Goal: Task Accomplishment & Management: Complete application form

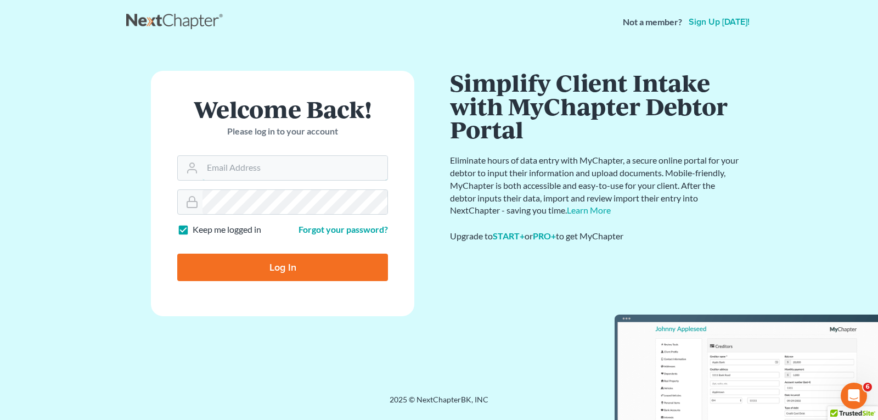
type input "janna@aaronjtolsonlaw.com"
click at [312, 264] on input "Log In" at bounding box center [282, 267] width 211 height 27
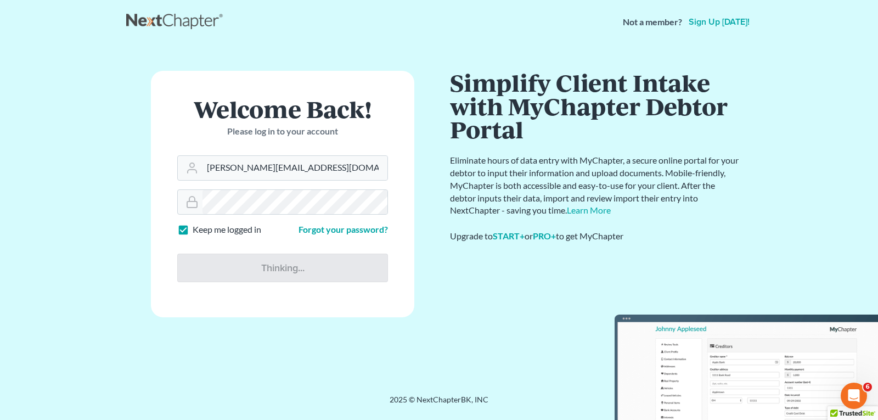
type input "Thinking..."
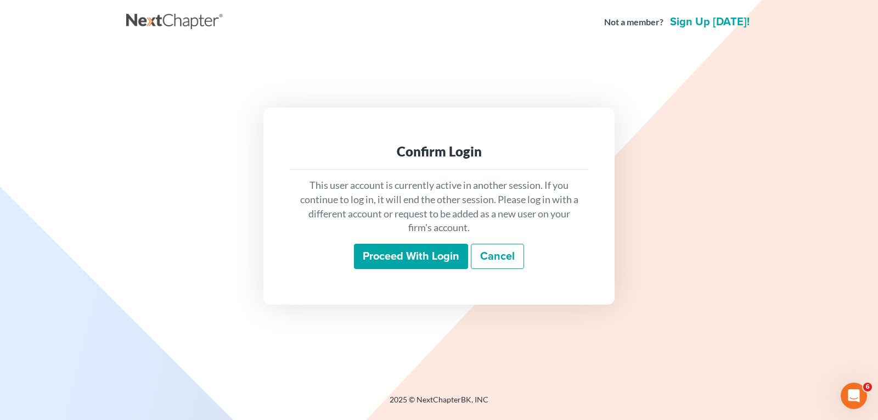
click at [445, 254] on input "Proceed with login" at bounding box center [411, 256] width 114 height 25
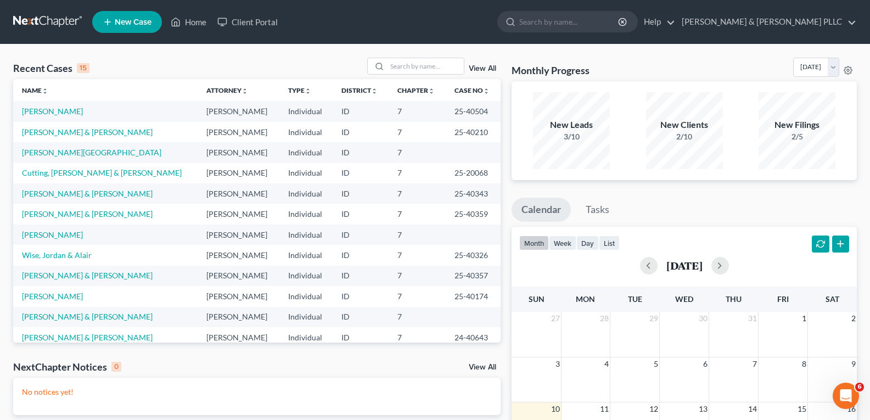
click at [137, 24] on span "New Case" at bounding box center [133, 22] width 37 height 8
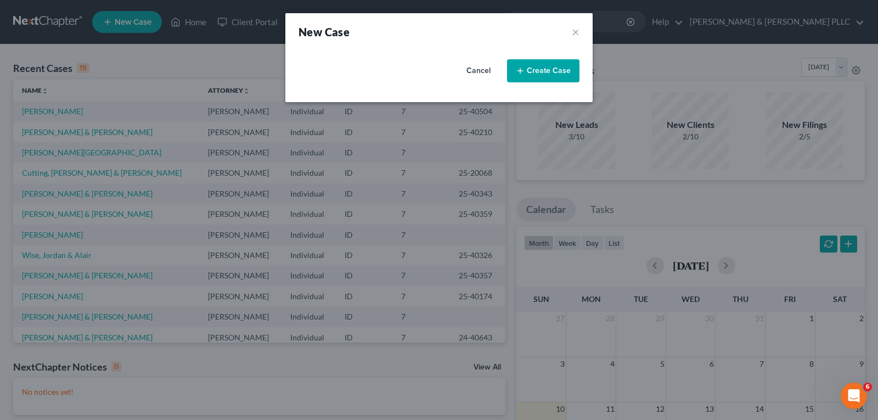
select select "23"
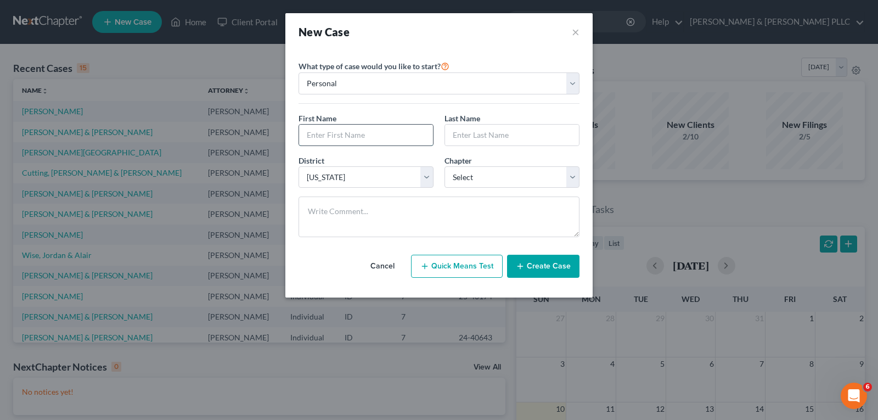
drag, startPoint x: 351, startPoint y: 133, endPoint x: 315, endPoint y: 133, distance: 36.2
click at [320, 134] on input "text" at bounding box center [366, 135] width 134 height 21
click at [315, 133] on input "A" at bounding box center [366, 135] width 134 height 21
type input "Ambur"
type input "B"
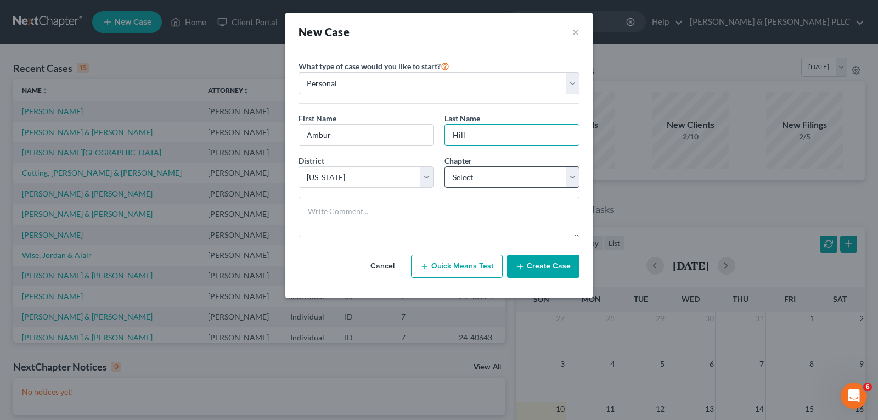
type input "Hill"
click at [574, 177] on select "Select 7 11 12 13" at bounding box center [512, 177] width 135 height 22
select select "0"
click at [445, 166] on select "Select 7 11 12 13" at bounding box center [512, 177] width 135 height 22
click at [557, 266] on button "Create Case" at bounding box center [543, 266] width 72 height 23
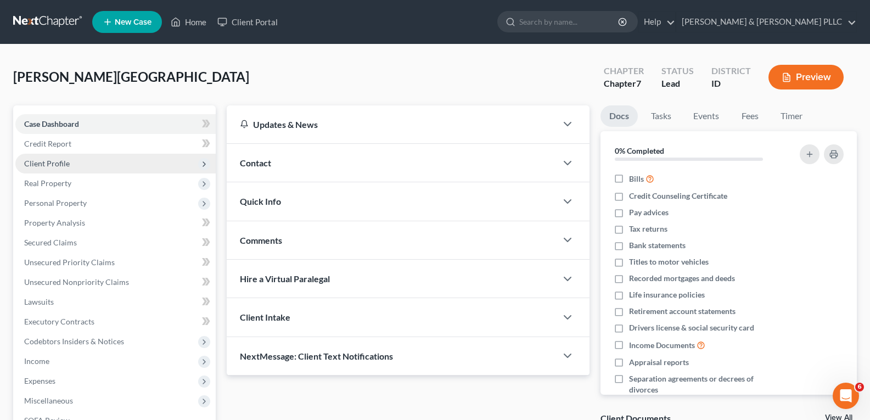
click at [69, 161] on span "Client Profile" at bounding box center [115, 164] width 200 height 20
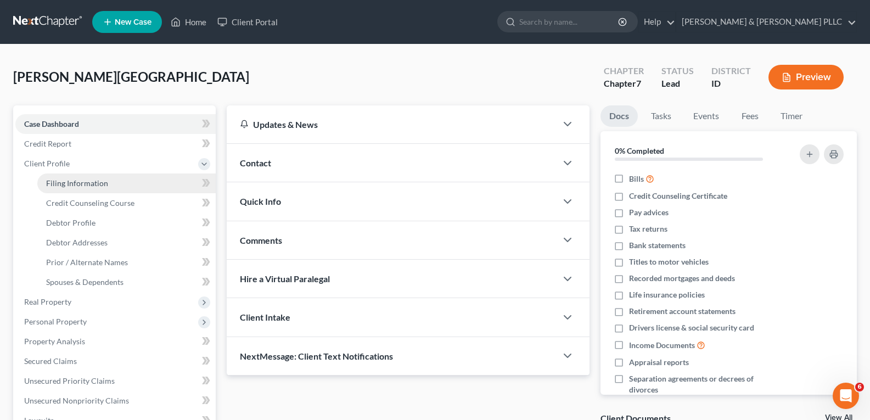
click at [96, 183] on span "Filing Information" at bounding box center [77, 182] width 62 height 9
select select "1"
select select "0"
select select "23"
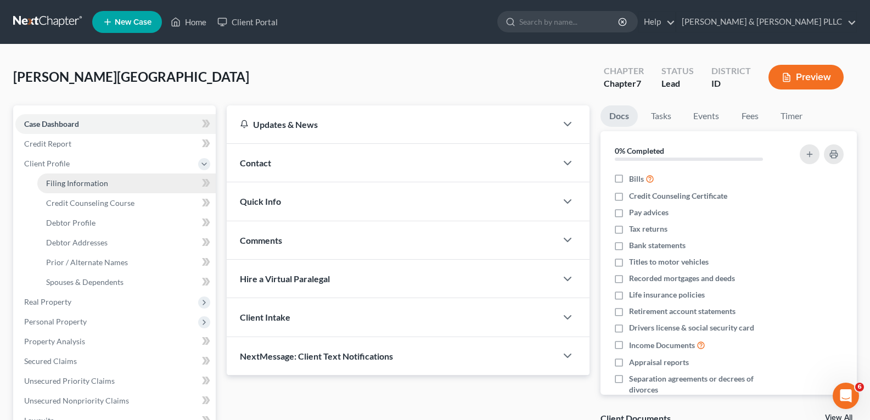
select select "13"
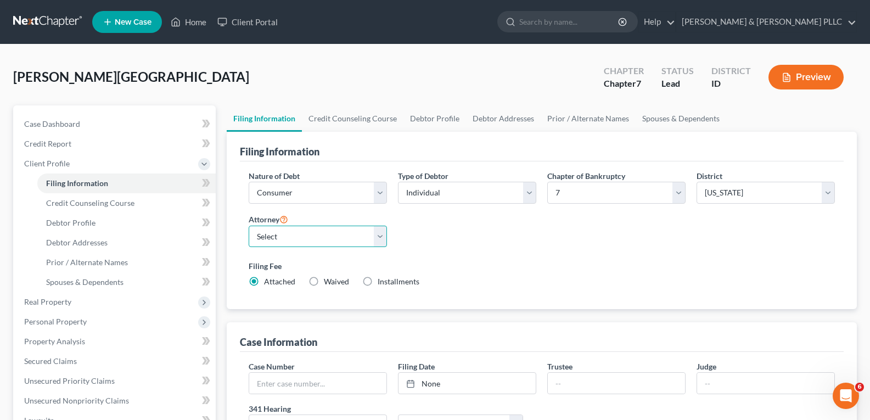
click at [379, 237] on select "Select [PERSON_NAME] - ID [PERSON_NAME] - MTB [PERSON_NAME] - ID [PERSON_NAME] …" at bounding box center [318, 237] width 138 height 22
select select "0"
click at [249, 226] on select "Select [PERSON_NAME] - ID [PERSON_NAME] - MTB [PERSON_NAME] - ID [PERSON_NAME] …" at bounding box center [318, 237] width 138 height 22
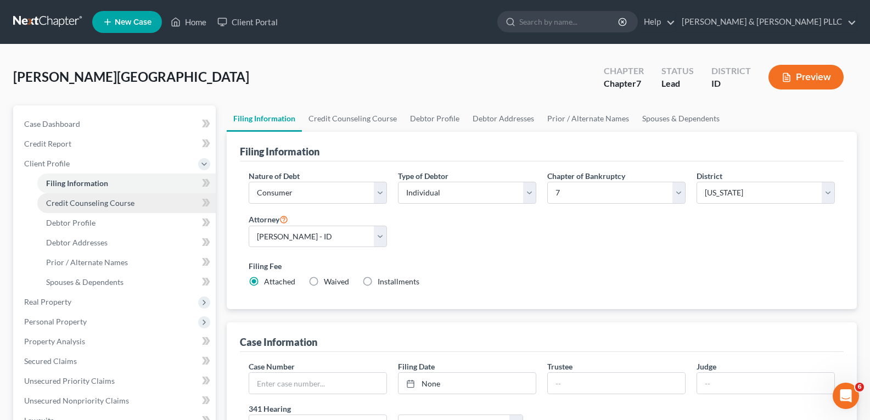
click at [100, 204] on span "Credit Counseling Course" at bounding box center [90, 202] width 88 height 9
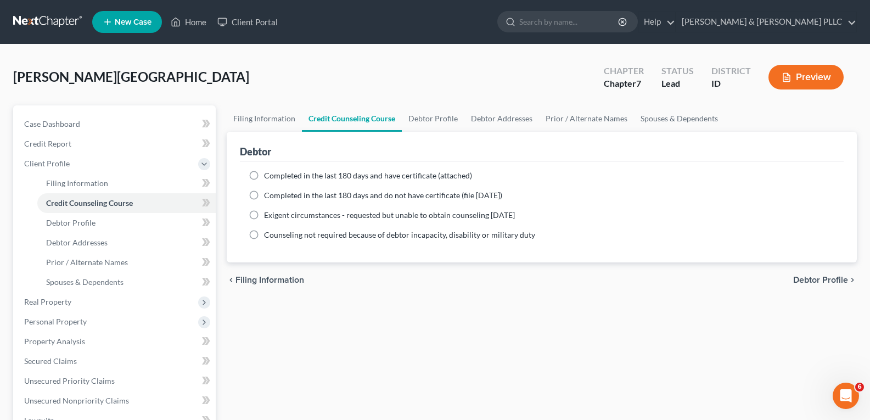
click at [264, 176] on label "Completed in the last 180 days and have certificate (attached)" at bounding box center [368, 175] width 208 height 11
click at [268, 176] on input "Completed in the last 180 days and have certificate (attached)" at bounding box center [271, 173] width 7 height 7
radio input "true"
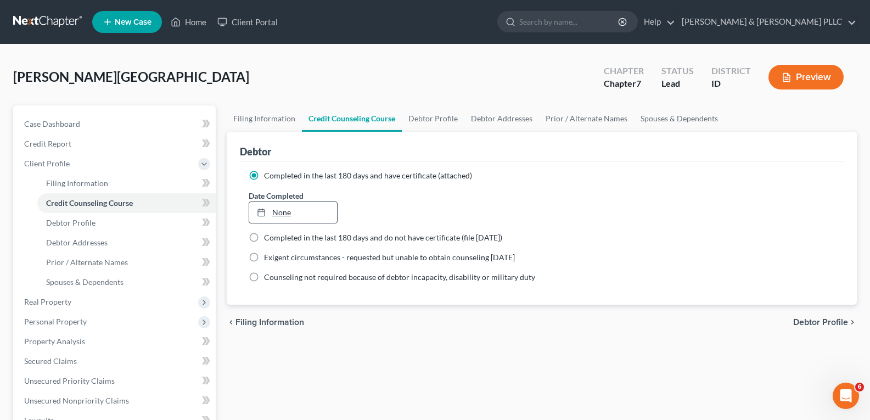
click at [297, 216] on link "None" at bounding box center [292, 212] width 87 height 21
click at [83, 221] on span "Debtor Profile" at bounding box center [70, 222] width 49 height 9
select select "0"
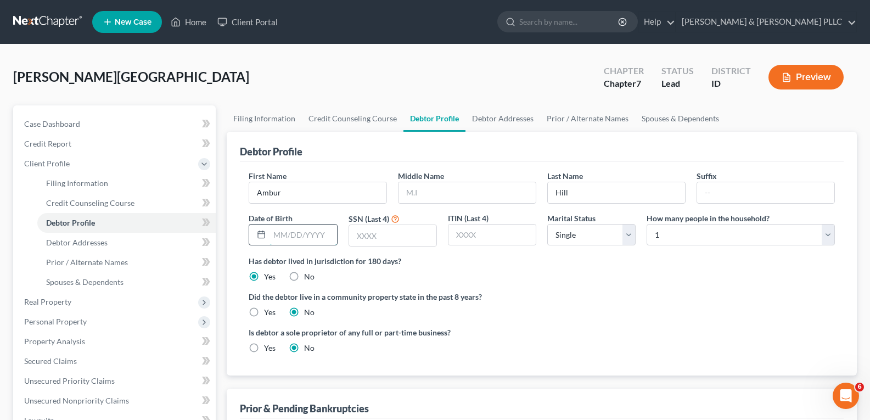
click at [300, 238] on input "text" at bounding box center [303, 235] width 67 height 21
type input "[DATE]"
click at [379, 238] on input "text" at bounding box center [392, 235] width 87 height 21
type input "6372"
click at [629, 238] on select "Select Single Married Separated Divorced Widowed" at bounding box center [591, 235] width 88 height 22
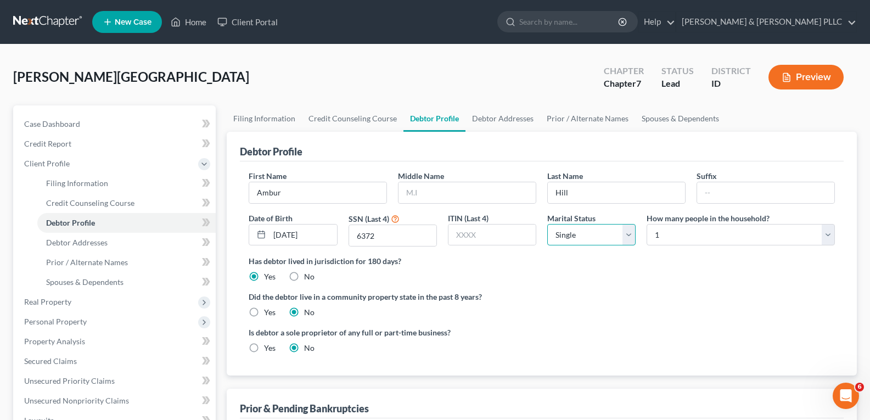
select select "3"
click at [547, 224] on select "Select Single Married Separated Divorced Widowed" at bounding box center [591, 235] width 88 height 22
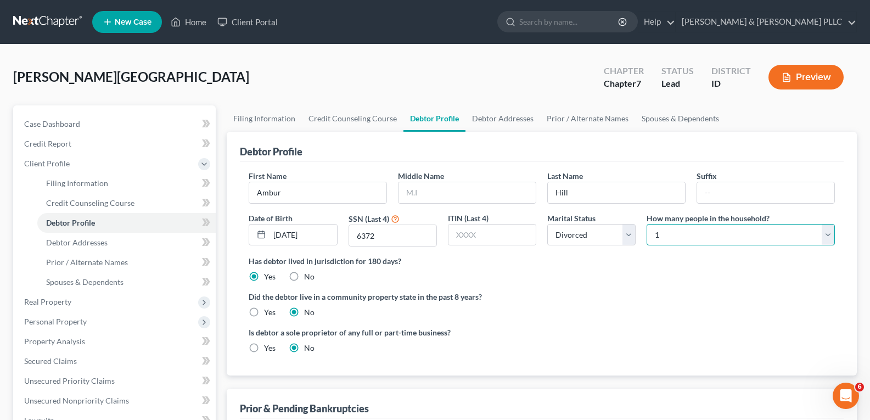
click at [827, 232] on select "Select 1 2 3 4 5 6 7 8 9 10 11 12 13 14 15 16 17 18 19 20" at bounding box center [741, 235] width 188 height 22
select select "2"
click at [647, 224] on select "Select 1 2 3 4 5 6 7 8 9 10 11 12 13 14 15 16 17 18 19 20" at bounding box center [741, 235] width 188 height 22
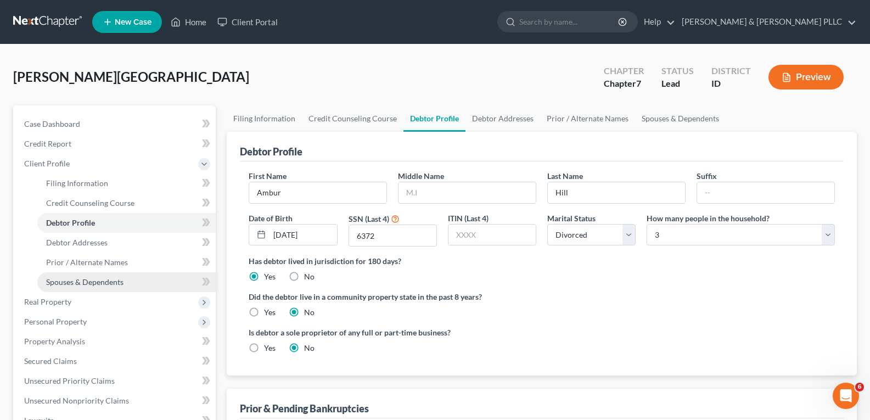
click at [119, 282] on span "Spouses & Dependents" at bounding box center [84, 281] width 77 height 9
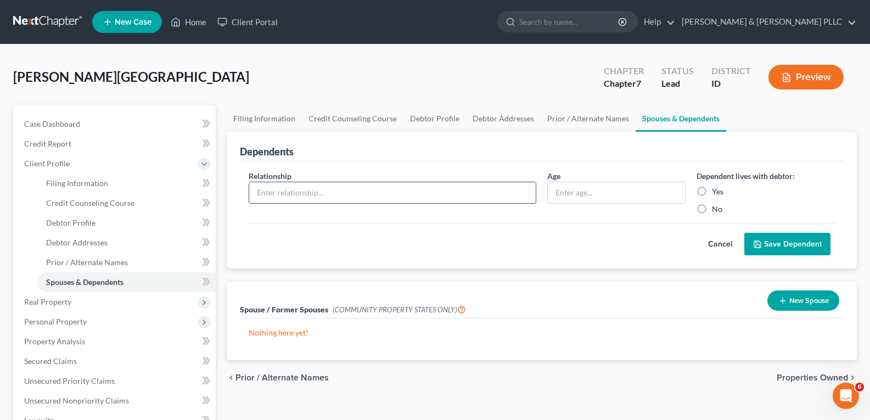
click at [440, 192] on input "text" at bounding box center [392, 192] width 287 height 21
type input "Child"
type input "11"
drag, startPoint x: 702, startPoint y: 187, endPoint x: 730, endPoint y: 194, distance: 28.9
click at [712, 187] on label "Yes" at bounding box center [718, 191] width 12 height 11
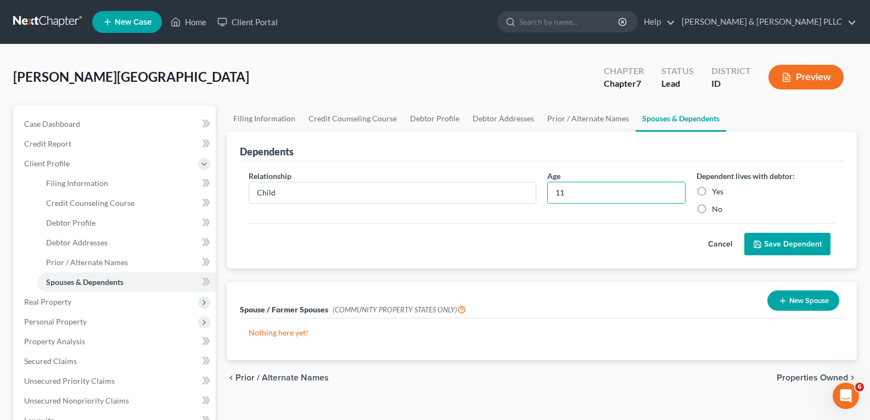
click at [716, 187] on input "Yes" at bounding box center [719, 189] width 7 height 7
radio input "true"
click at [788, 237] on button "Save Dependent" at bounding box center [787, 244] width 86 height 23
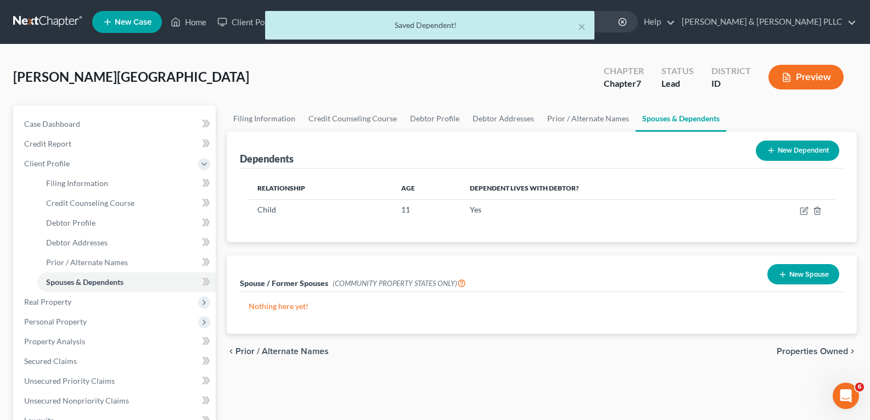
drag, startPoint x: 800, startPoint y: 150, endPoint x: 792, endPoint y: 152, distance: 8.4
click at [799, 150] on button "New Dependent" at bounding box center [797, 151] width 83 height 20
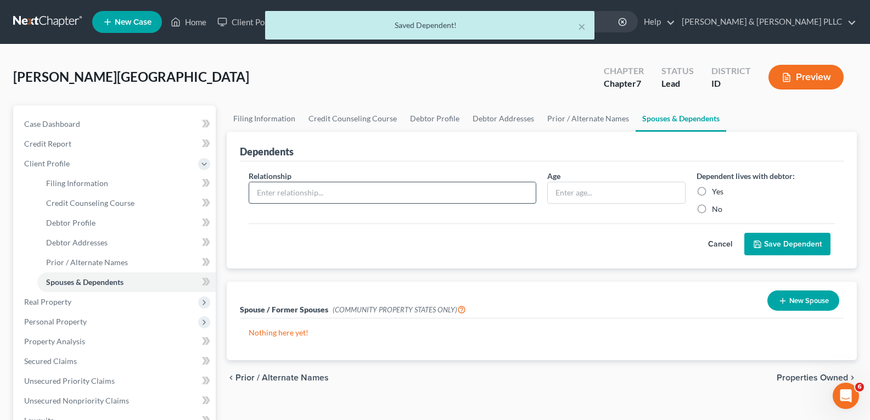
click at [372, 195] on input "text" at bounding box center [392, 192] width 287 height 21
type input "Child"
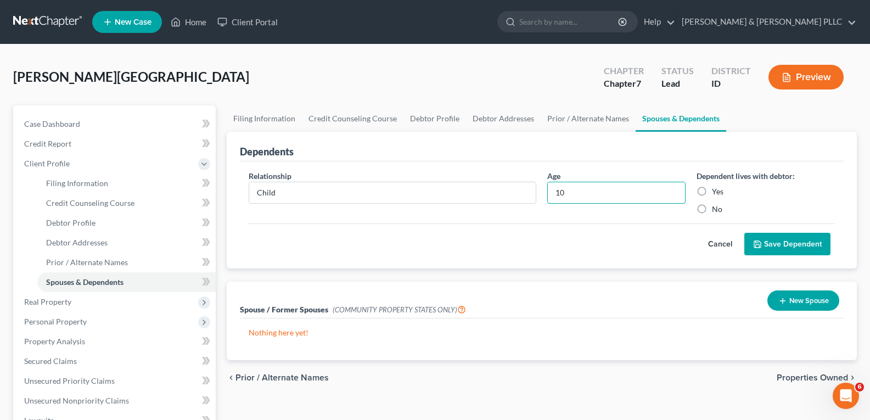
type input "10"
drag, startPoint x: 702, startPoint y: 190, endPoint x: 712, endPoint y: 190, distance: 9.9
click at [712, 190] on label "Yes" at bounding box center [718, 191] width 12 height 11
click at [716, 190] on input "Yes" at bounding box center [719, 189] width 7 height 7
radio input "true"
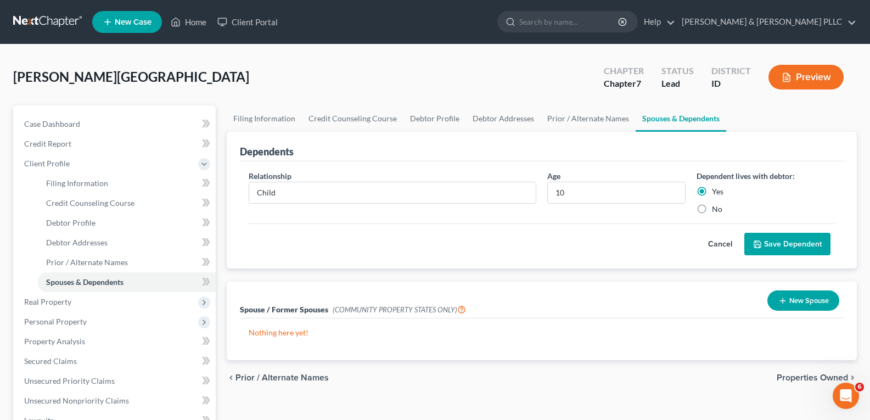
click at [781, 240] on button "Save Dependent" at bounding box center [787, 244] width 86 height 23
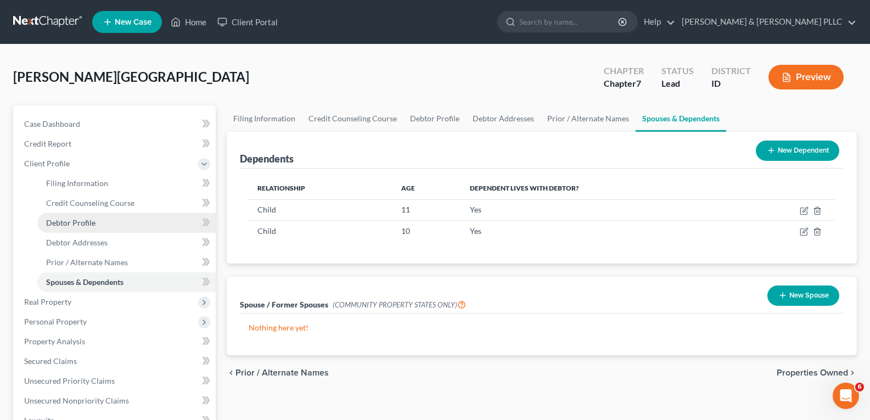
click at [88, 222] on span "Debtor Profile" at bounding box center [70, 222] width 49 height 9
select select "3"
select select "2"
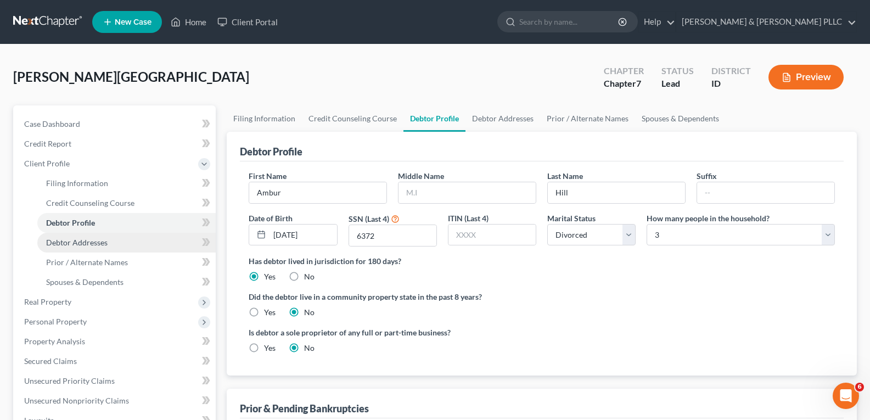
click at [67, 243] on span "Debtor Addresses" at bounding box center [76, 242] width 61 height 9
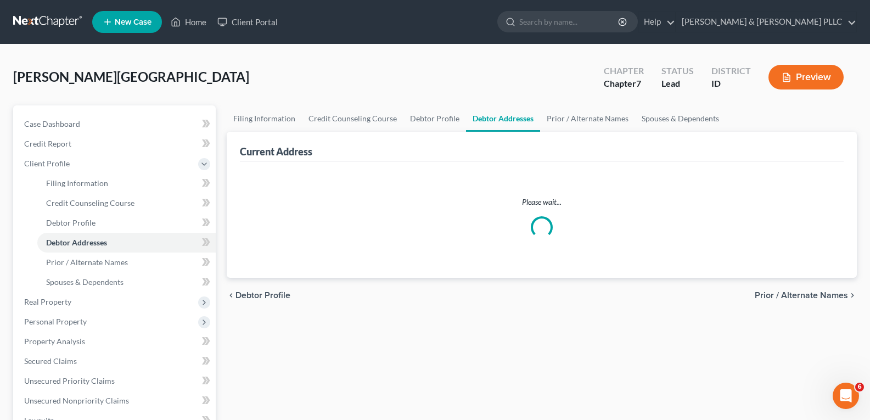
select select "0"
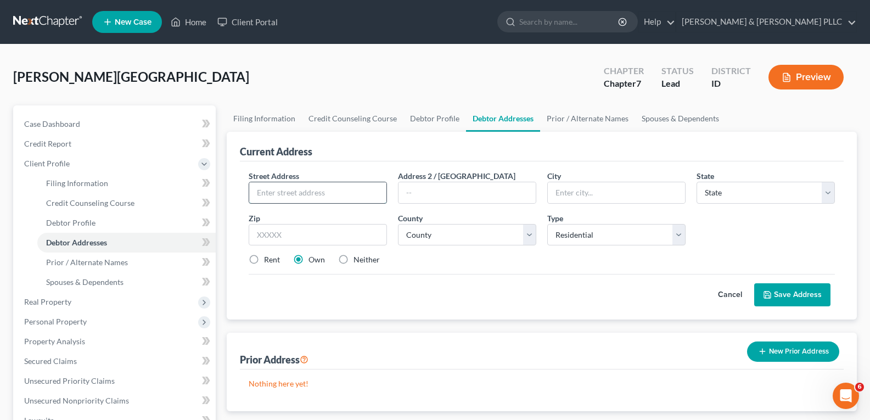
click at [307, 187] on input "text" at bounding box center [317, 192] width 137 height 21
type input "[STREET_ADDRESS][PERSON_NAME]"
type input "Pocatello"
select select "13"
type input "83201"
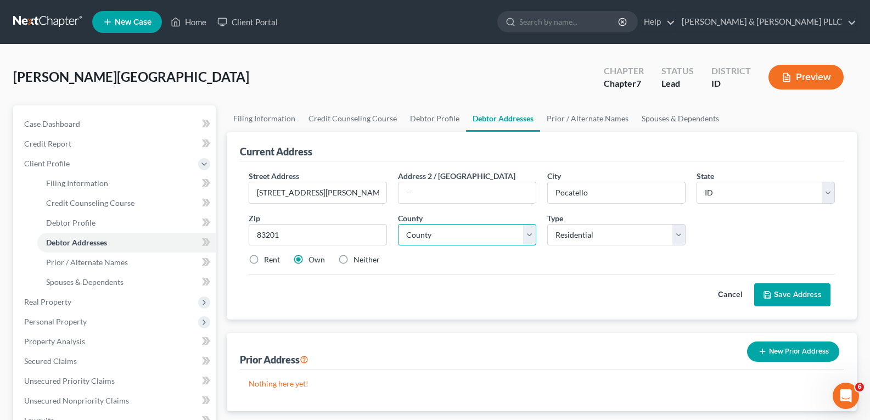
click at [533, 236] on select "County [GEOGRAPHIC_DATA] [GEOGRAPHIC_DATA] [GEOGRAPHIC_DATA] [GEOGRAPHIC_DATA] …" at bounding box center [467, 235] width 138 height 22
select select "2"
click at [398, 224] on select "County [GEOGRAPHIC_DATA] [GEOGRAPHIC_DATA] [GEOGRAPHIC_DATA] [GEOGRAPHIC_DATA] …" at bounding box center [467, 235] width 138 height 22
click at [793, 292] on button "Save Address" at bounding box center [792, 294] width 76 height 23
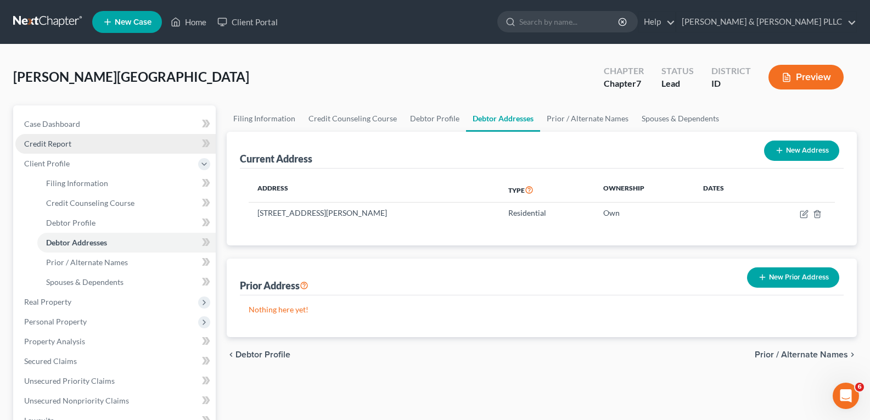
click at [52, 142] on span "Credit Report" at bounding box center [47, 143] width 47 height 9
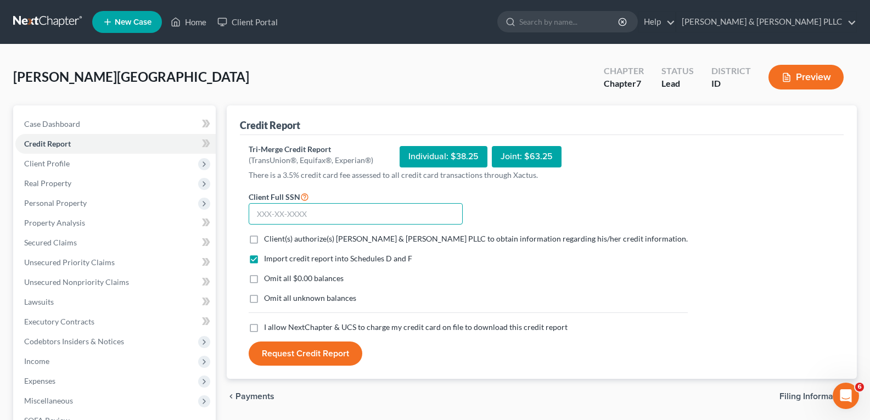
click at [296, 212] on input "text" at bounding box center [356, 214] width 214 height 22
type input "519-06-6372"
click at [264, 243] on label "Client(s) authorize(s) [PERSON_NAME] & [PERSON_NAME] PLLC to obtain information…" at bounding box center [476, 238] width 424 height 11
click at [268, 240] on input "Client(s) authorize(s) [PERSON_NAME] & [PERSON_NAME] PLLC to obtain information…" at bounding box center [271, 236] width 7 height 7
checkbox input "true"
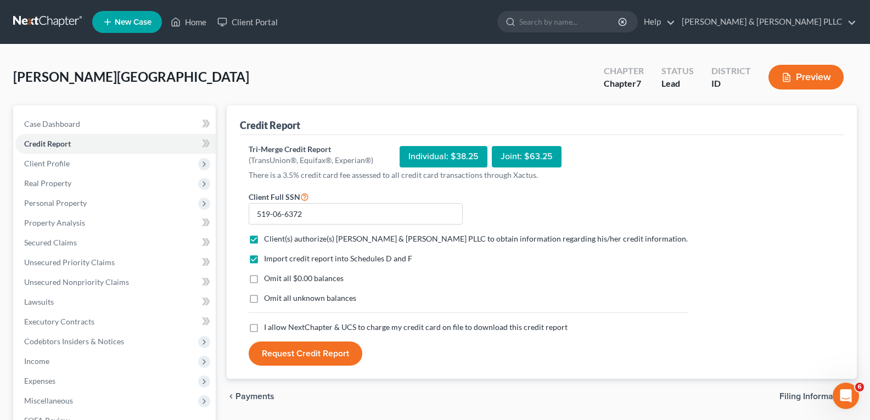
click at [264, 278] on label "Omit all $0.00 balances" at bounding box center [304, 278] width 80 height 11
click at [268, 278] on input "Omit all $0.00 balances" at bounding box center [271, 276] width 7 height 7
checkbox input "true"
click at [264, 329] on label "I allow NextChapter & UCS to charge my credit card on file to download this cre…" at bounding box center [416, 327] width 304 height 11
click at [268, 329] on input "I allow NextChapter & UCS to charge my credit card on file to download this cre…" at bounding box center [271, 325] width 7 height 7
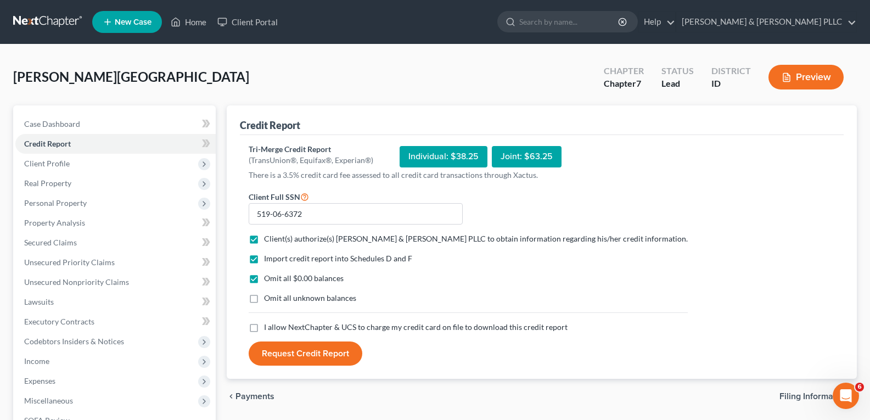
checkbox input "true"
click at [290, 345] on button "Request Credit Report" at bounding box center [306, 353] width 114 height 24
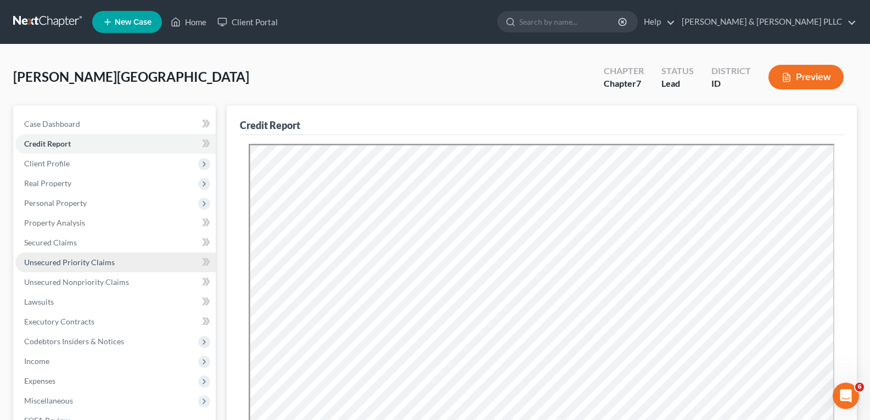
click at [77, 260] on span "Unsecured Priority Claims" at bounding box center [69, 261] width 91 height 9
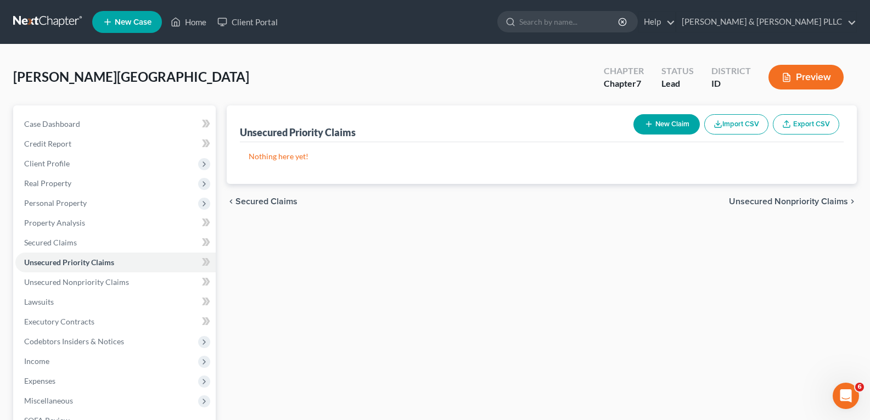
click at [663, 119] on button "New Claim" at bounding box center [667, 124] width 66 height 20
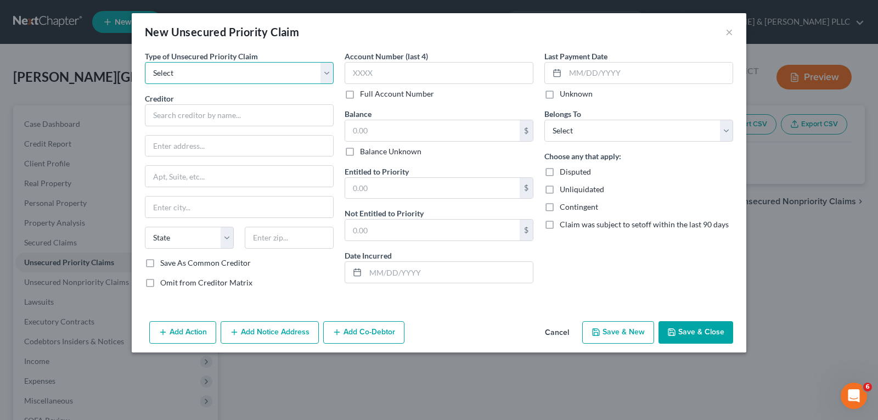
drag, startPoint x: 325, startPoint y: 77, endPoint x: 323, endPoint y: 83, distance: 6.4
click at [328, 77] on select "Select Taxes & Other Government Units Domestic Support Obligations Extensions o…" at bounding box center [239, 73] width 189 height 22
select select "0"
click at [145, 62] on select "Select Taxes & Other Government Units Domestic Support Obligations Extensions o…" at bounding box center [239, 73] width 189 height 22
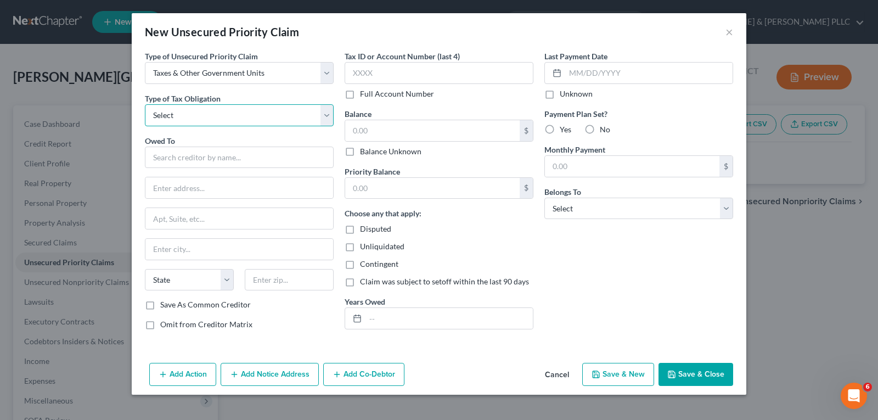
click at [330, 115] on select "Select Federal City State Franchise Tax Board Other" at bounding box center [239, 115] width 189 height 22
select select "0"
click at [145, 104] on select "Select Federal City State Franchise Tax Board Other" at bounding box center [239, 115] width 189 height 22
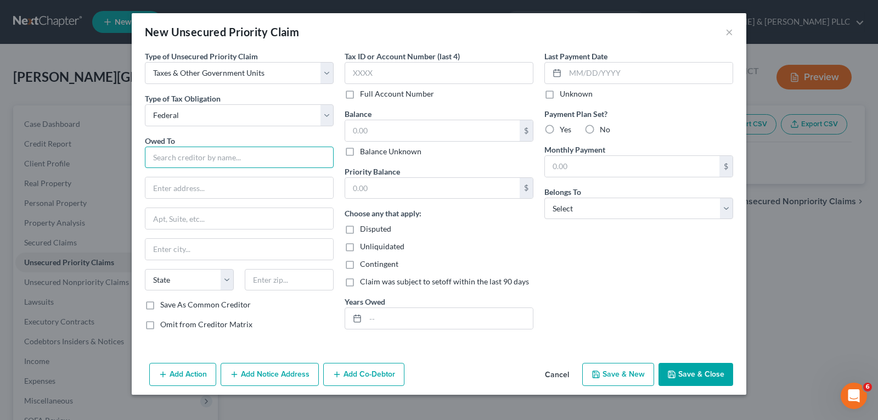
click at [246, 151] on input "text" at bounding box center [239, 158] width 189 height 22
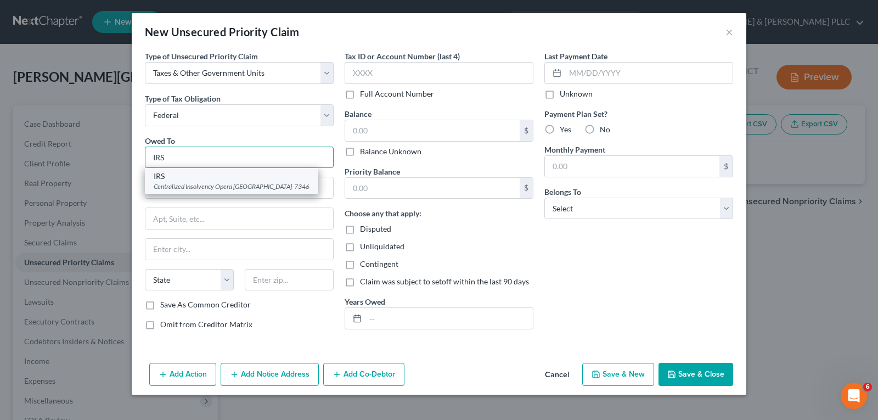
type input "IRS"
click at [239, 181] on div "IRS" at bounding box center [232, 176] width 156 height 11
type input "Centralized Insolvency Opera"
type input "PO Box 7346"
type input "[GEOGRAPHIC_DATA]"
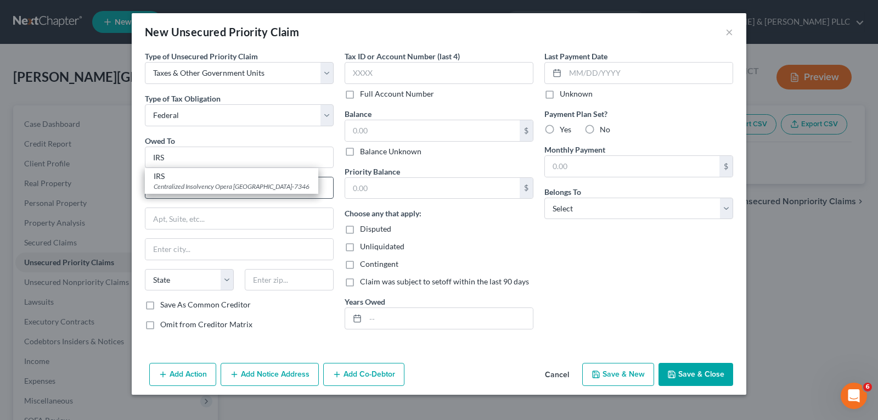
select select "39"
type input "19101-7346"
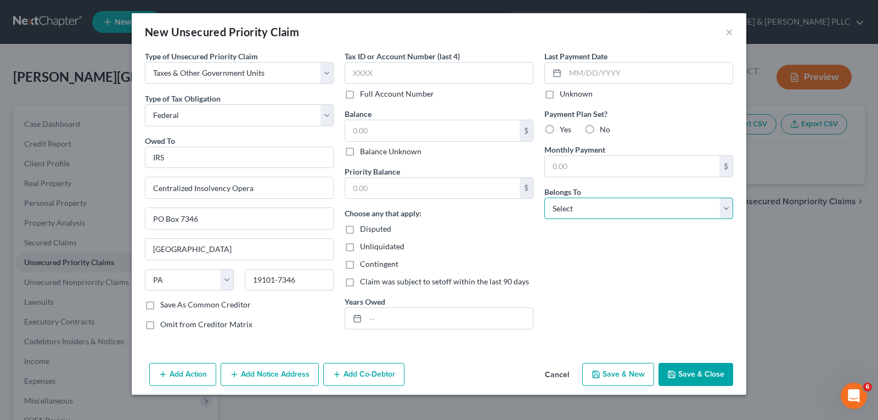
click at [726, 209] on select "Select Debtor 1 Only Debtor 2 Only Debtor 1 And Debtor 2 Only At Least One Of T…" at bounding box center [639, 209] width 189 height 22
select select "0"
click at [545, 198] on select "Select Debtor 1 Only Debtor 2 Only Debtor 1 And Debtor 2 Only At Least One Of T…" at bounding box center [639, 209] width 189 height 22
click at [632, 376] on button "Save & New" at bounding box center [618, 374] width 72 height 23
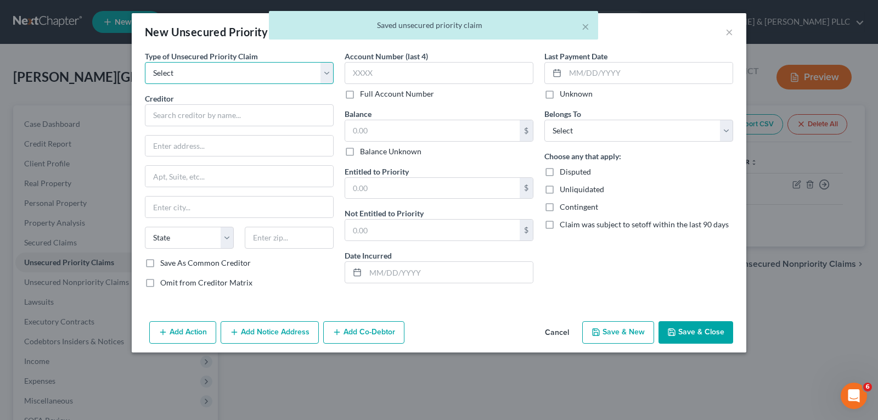
click at [329, 73] on select "Select Taxes & Other Government Units Domestic Support Obligations Extensions o…" at bounding box center [239, 73] width 189 height 22
select select "0"
click at [145, 62] on select "Select Taxes & Other Government Units Domestic Support Obligations Extensions o…" at bounding box center [239, 73] width 189 height 22
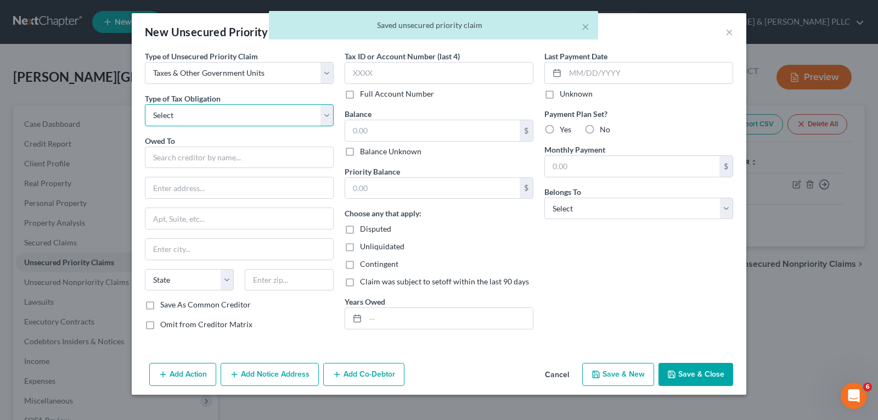
click at [327, 114] on select "Select Federal City State Franchise Tax Board Other" at bounding box center [239, 115] width 189 height 22
select select "2"
click at [145, 104] on select "Select Federal City State Franchise Tax Board Other" at bounding box center [239, 115] width 189 height 22
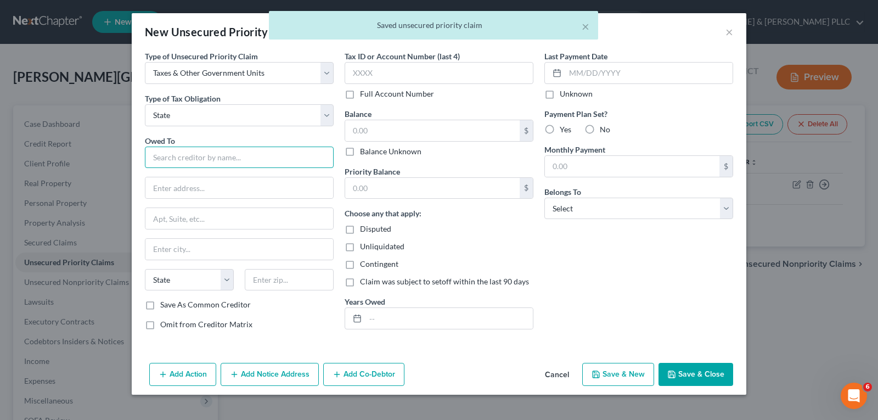
click at [219, 158] on input "text" at bounding box center [239, 158] width 189 height 22
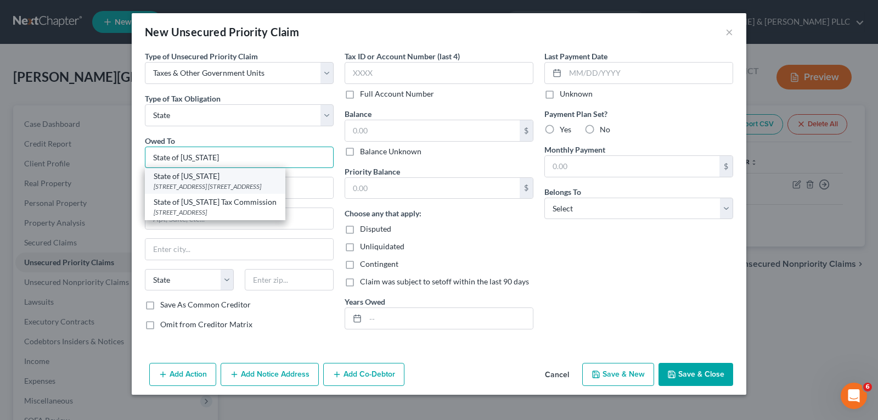
type input "State of [US_STATE]"
drag, startPoint x: 222, startPoint y: 182, endPoint x: 278, endPoint y: 178, distance: 56.6
click at [222, 181] on div "State of [US_STATE] [STREET_ADDRESS] [STREET_ADDRESS]" at bounding box center [215, 181] width 141 height 26
type input "[STREET_ADDRESS]"
type input "PO Box 36"
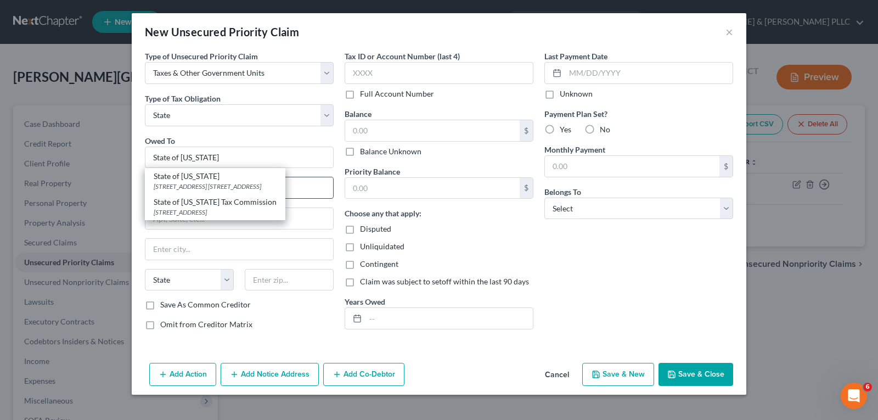
type input "Boise"
select select "13"
type input "83722-0410"
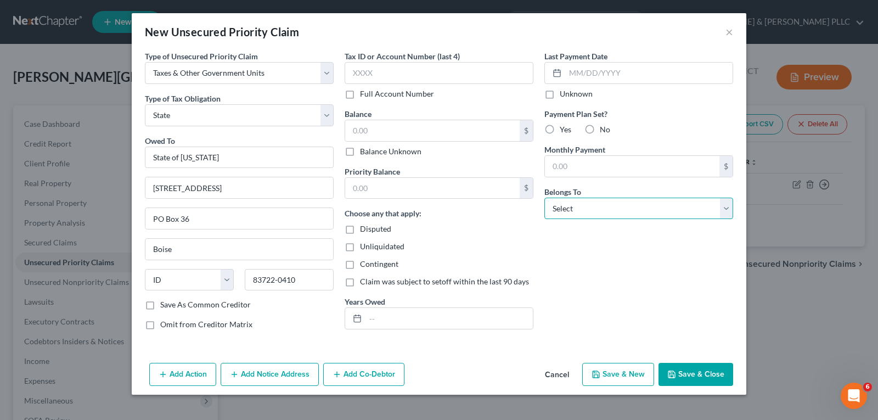
click at [728, 207] on select "Select Debtor 1 Only Debtor 2 Only Debtor 1 And Debtor 2 Only At Least One Of T…" at bounding box center [639, 209] width 189 height 22
select select "0"
click at [545, 198] on select "Select Debtor 1 Only Debtor 2 Only Debtor 1 And Debtor 2 Only At Least One Of T…" at bounding box center [639, 209] width 189 height 22
drag, startPoint x: 719, startPoint y: 369, endPoint x: 714, endPoint y: 365, distance: 5.8
click at [715, 366] on button "Save & Close" at bounding box center [696, 374] width 75 height 23
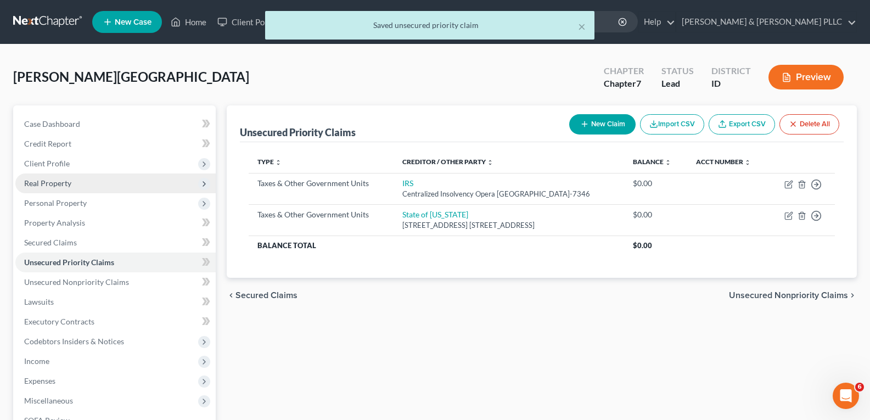
click at [64, 185] on span "Real Property" at bounding box center [47, 182] width 47 height 9
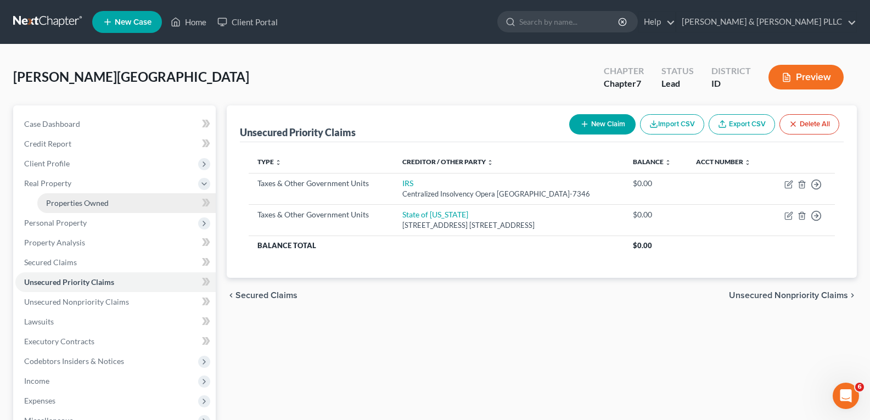
click at [77, 199] on span "Properties Owned" at bounding box center [77, 202] width 63 height 9
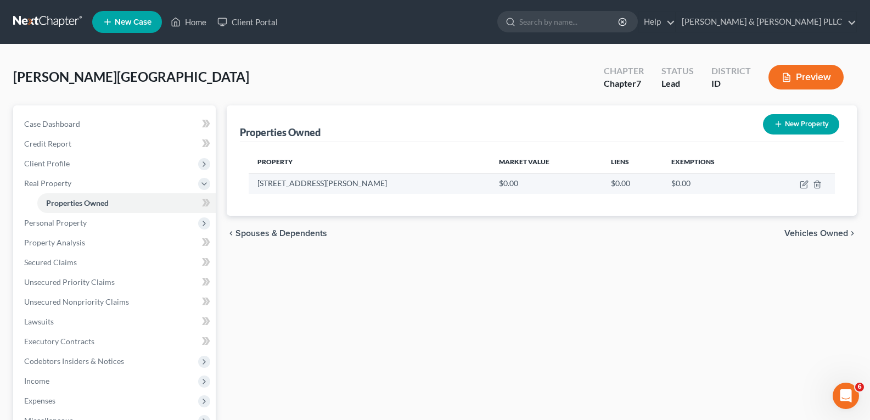
click at [810, 186] on td at bounding box center [799, 183] width 72 height 21
click at [806, 184] on icon "button" at bounding box center [805, 183] width 5 height 5
select select "13"
select select "2"
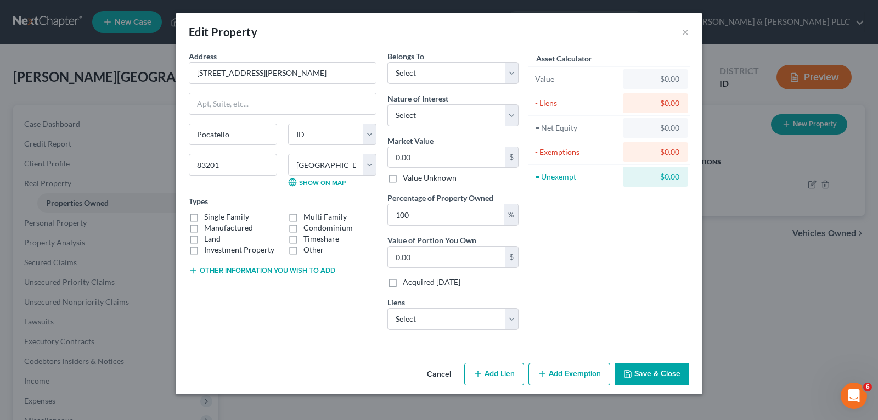
drag, startPoint x: 193, startPoint y: 220, endPoint x: 220, endPoint y: 206, distance: 30.2
click at [201, 215] on div "Single Family Multi Family Manufactured Condominium Land Timeshare Investment P…" at bounding box center [282, 233] width 199 height 44
click at [204, 214] on label "Single Family" at bounding box center [226, 216] width 45 height 11
click at [209, 214] on input "Single Family" at bounding box center [212, 214] width 7 height 7
checkbox input "true"
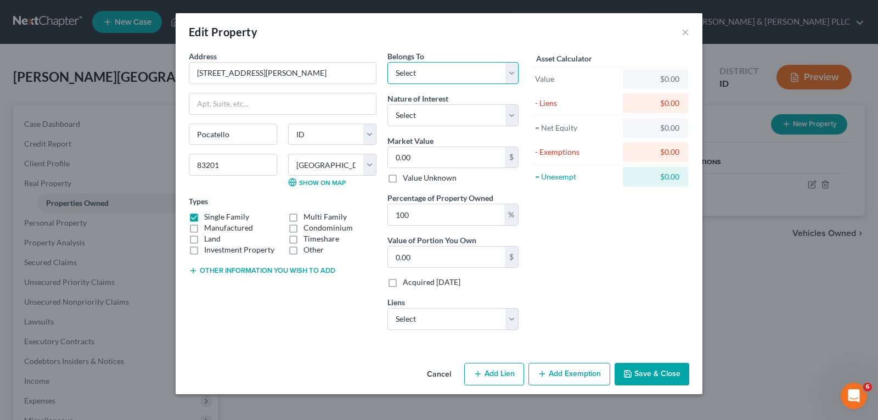
click at [517, 72] on select "Select Debtor 1 Only Debtor 2 Only Debtor 1 And Debtor 2 Only At Least One Of T…" at bounding box center [453, 73] width 131 height 22
select select "0"
click at [388, 62] on select "Select Debtor 1 Only Debtor 2 Only Debtor 1 And Debtor 2 Only At Least One Of T…" at bounding box center [453, 73] width 131 height 22
click at [508, 116] on select "Select Fee Simple Joint Tenant Life Estate Equitable Interest Future Interest T…" at bounding box center [453, 115] width 131 height 22
select select "0"
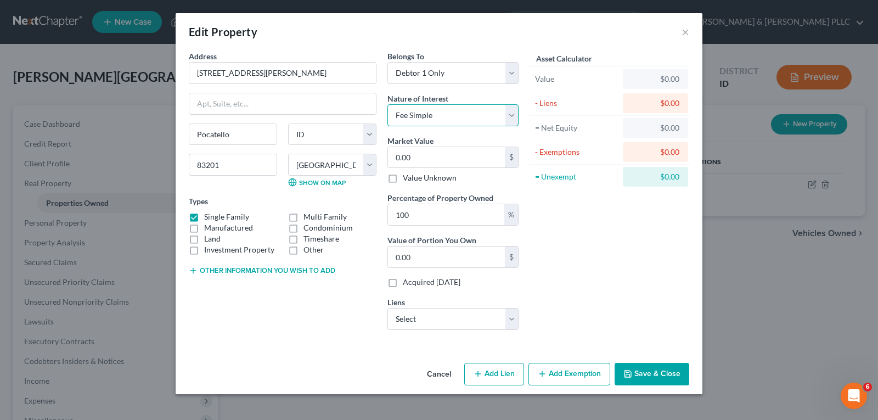
click at [388, 104] on select "Select Fee Simple Joint Tenant Life Estate Equitable Interest Future Interest T…" at bounding box center [453, 115] width 131 height 22
click at [449, 156] on input "0.00" at bounding box center [446, 157] width 117 height 21
type input "2"
type input "2.00"
type input "28"
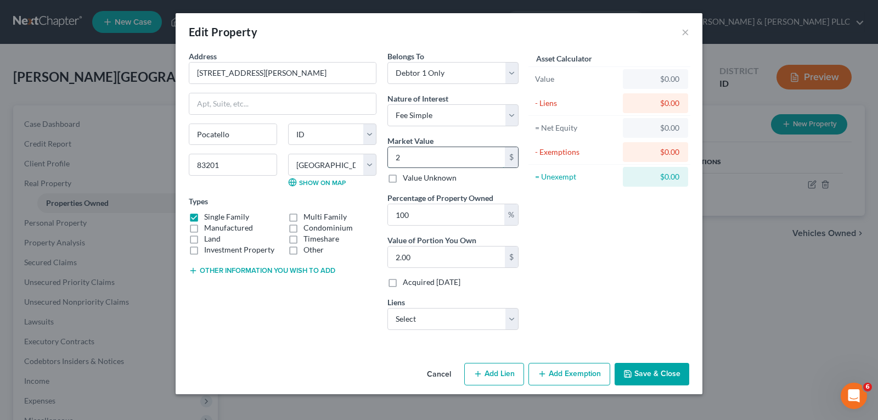
type input "28.00"
type input "282"
type input "282.00"
type input "2820"
type input "2,820.00"
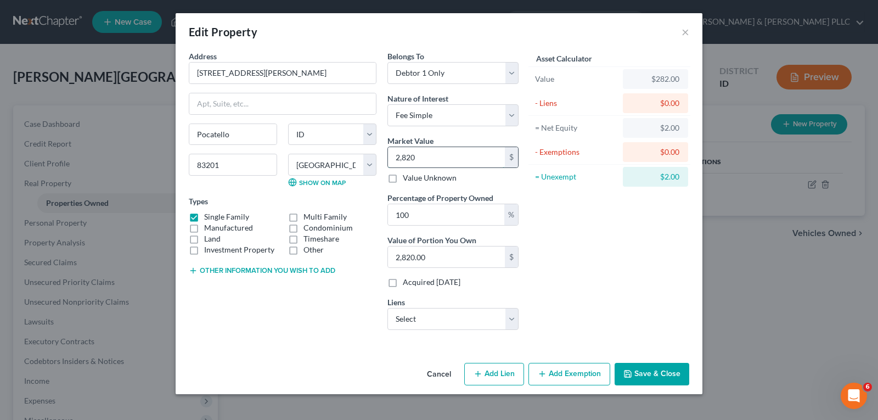
type input "2,8200"
type input "28,200.00"
type input "28,2000"
type input "282,000.00"
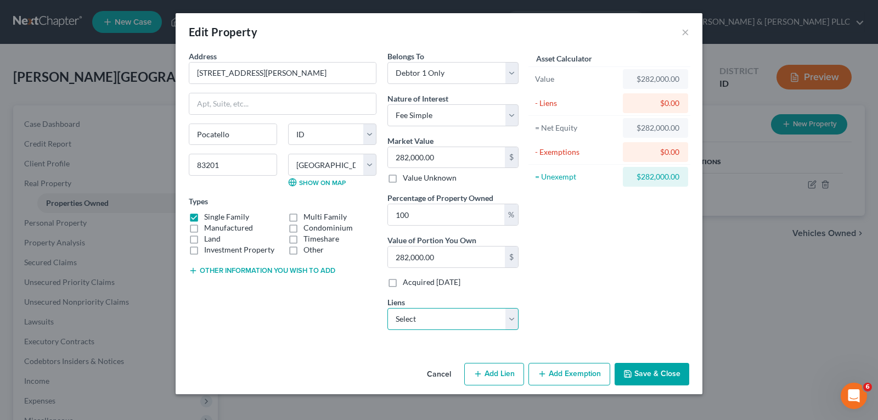
click at [512, 318] on select "Select [US_STATE] Housing & Fina - $203,976.00 Toyota Motor Credit - $15,019.00" at bounding box center [453, 319] width 131 height 22
select select "0"
click at [388, 308] on select "Select [US_STATE] Housing & Fina - $203,976.00 Toyota Motor Credit - $15,019.00" at bounding box center [453, 319] width 131 height 22
select select
select select "13"
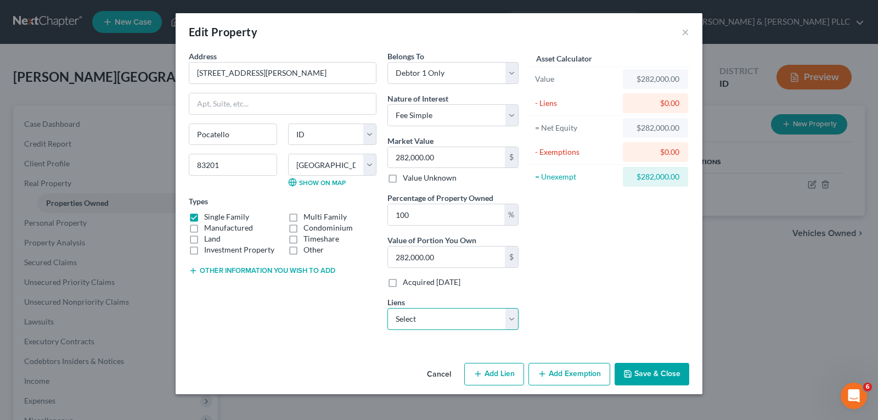
select select "0"
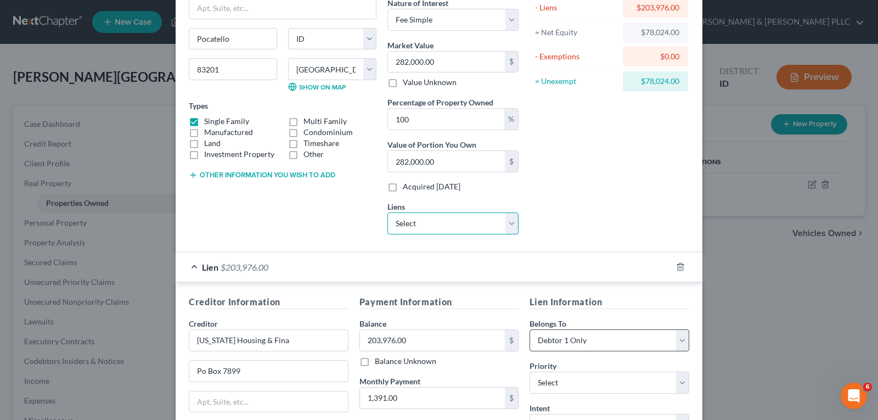
scroll to position [247, 0]
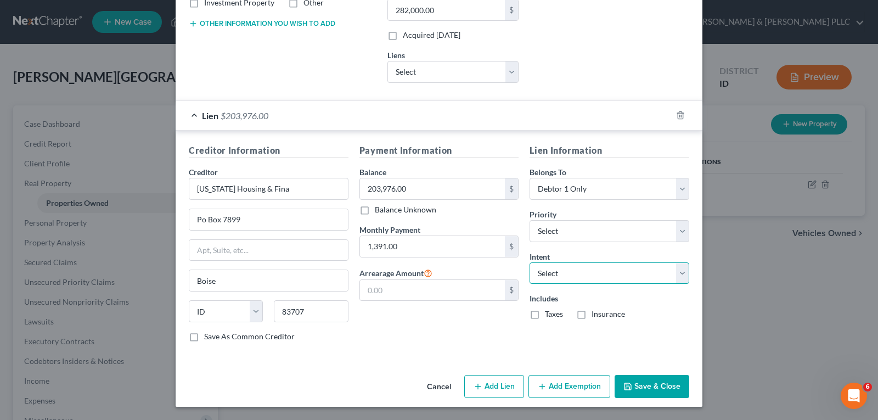
click at [675, 267] on select "Select Surrender Redeem Reaffirm Avoid Other" at bounding box center [610, 273] width 160 height 22
select select "2"
click at [530, 262] on select "Select Surrender Redeem Reaffirm Avoid Other" at bounding box center [610, 273] width 160 height 22
click at [673, 231] on select "Select 1st 2nd 3rd 4th 5th 6th 7th 8th 9th 10th 11th 12th 13th 14th 15th 16th 1…" at bounding box center [610, 231] width 160 height 22
select select "0"
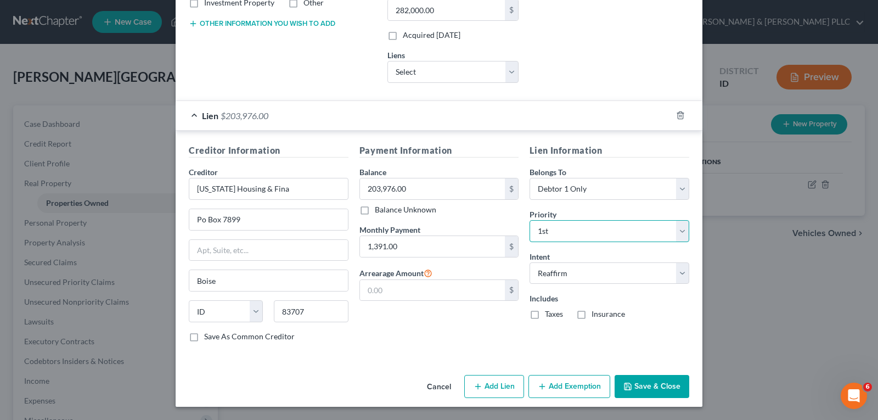
click at [530, 220] on select "Select 1st 2nd 3rd 4th 5th 6th 7th 8th 9th 10th 11th 12th 13th 14th 15th 16th 1…" at bounding box center [610, 231] width 160 height 22
click at [657, 386] on button "Save & Close" at bounding box center [652, 386] width 75 height 23
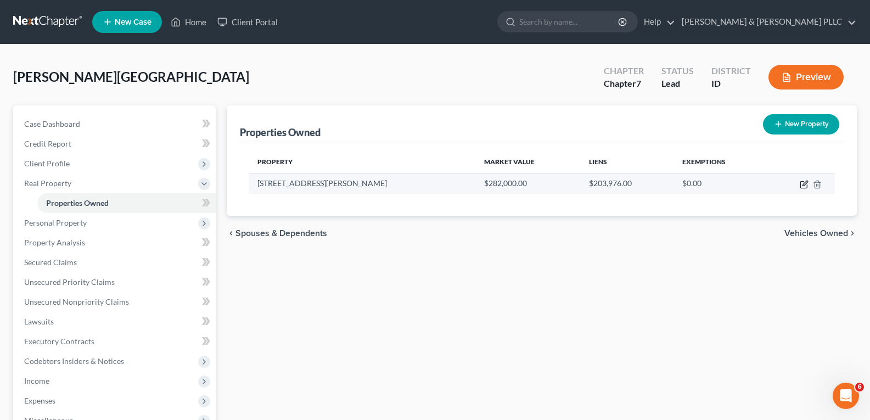
click at [804, 186] on icon "button" at bounding box center [805, 183] width 5 height 5
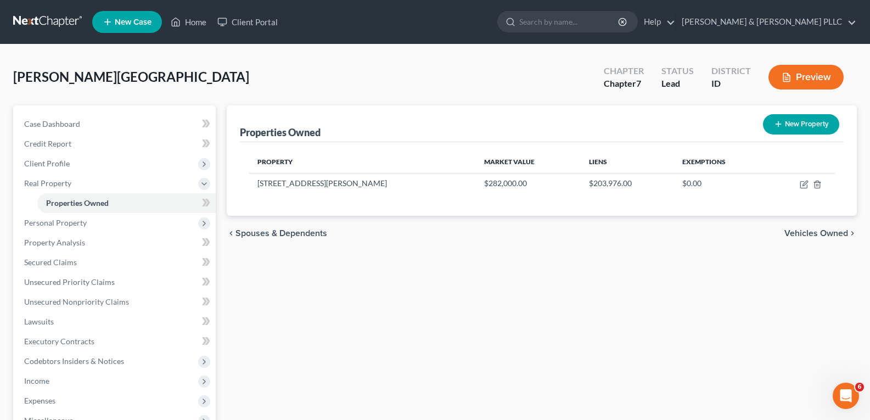
select select "13"
select select "2"
select select "0"
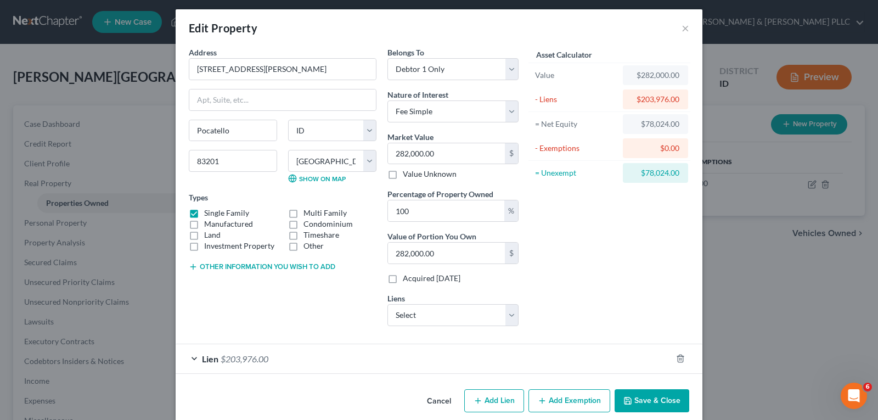
scroll to position [0, 0]
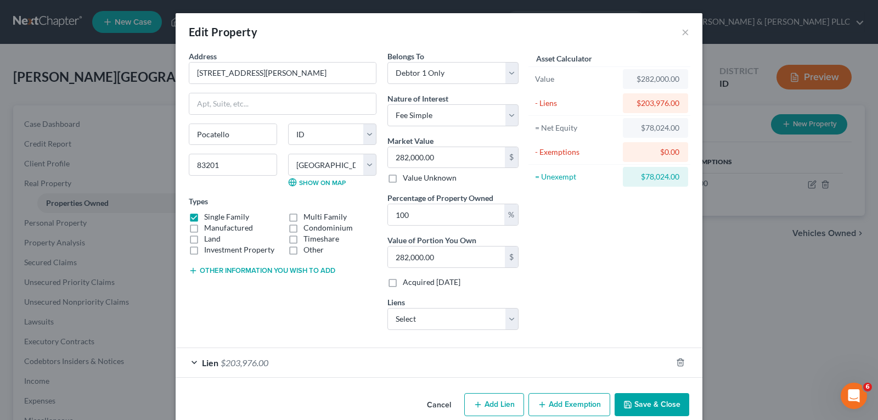
drag, startPoint x: 645, startPoint y: 403, endPoint x: 389, endPoint y: 340, distance: 263.6
click at [640, 402] on button "Save & Close" at bounding box center [652, 404] width 75 height 23
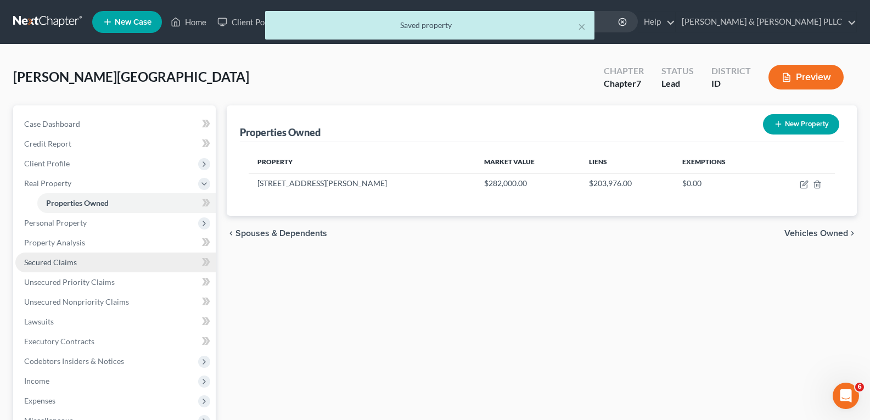
click at [47, 266] on span "Secured Claims" at bounding box center [50, 261] width 53 height 9
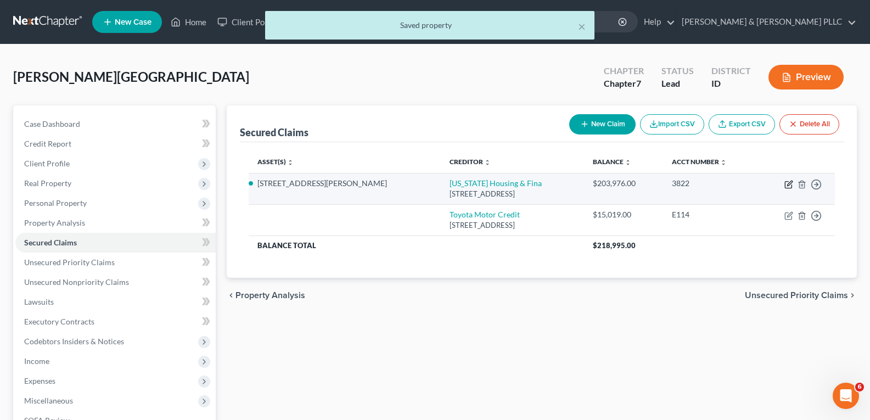
click at [790, 186] on icon "button" at bounding box center [788, 184] width 9 height 9
select select "13"
select select "2"
select select "0"
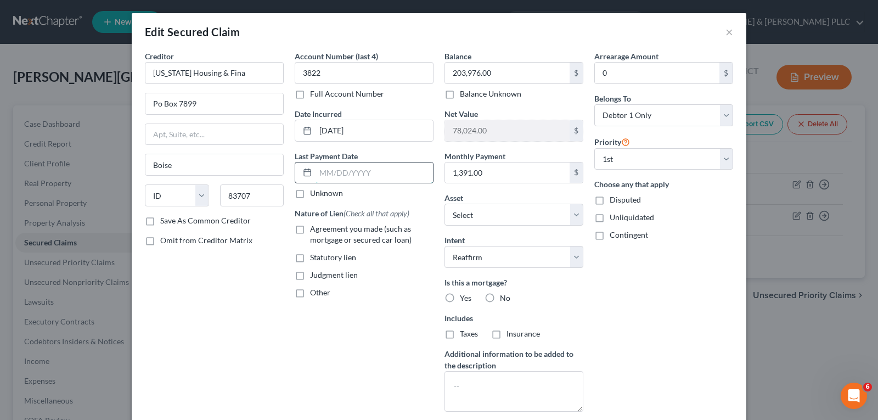
click at [382, 176] on input "text" at bounding box center [374, 172] width 117 height 21
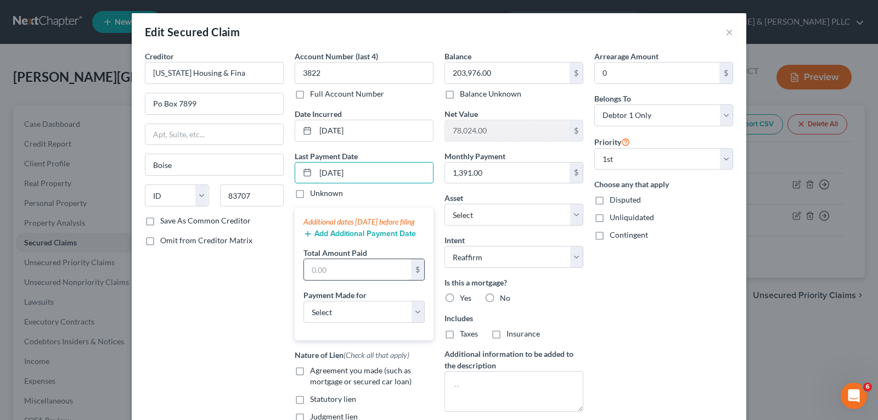
type input "[DATE]"
click at [335, 280] on input "text" at bounding box center [357, 269] width 107 height 21
click at [380, 280] on input "text" at bounding box center [357, 269] width 107 height 21
click at [381, 280] on input "text" at bounding box center [357, 269] width 107 height 21
type input "4,173.00"
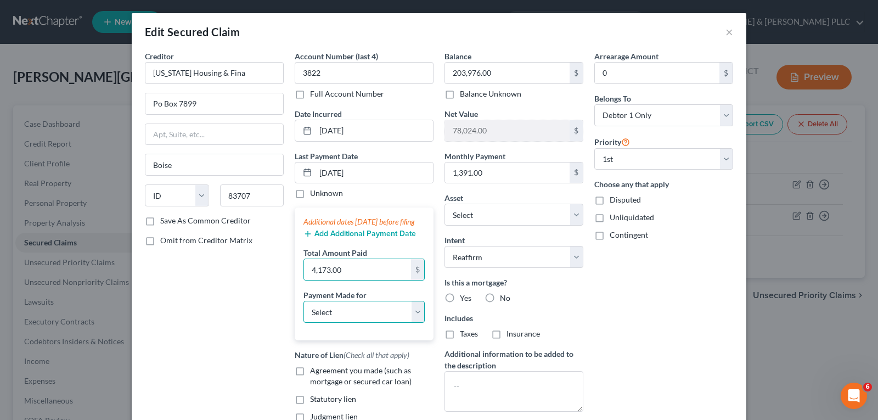
click at [411, 323] on select "Select Car Credit Card Loan Repayment Mortgage Other Suppliers Or Vendors" at bounding box center [364, 312] width 121 height 22
select select "3"
click at [304, 312] on select "Select Car Credit Card Loan Repayment Mortgage Other Suppliers Or Vendors" at bounding box center [364, 312] width 121 height 22
click at [460, 296] on label "Yes" at bounding box center [466, 298] width 12 height 11
click at [464, 296] on input "Yes" at bounding box center [467, 296] width 7 height 7
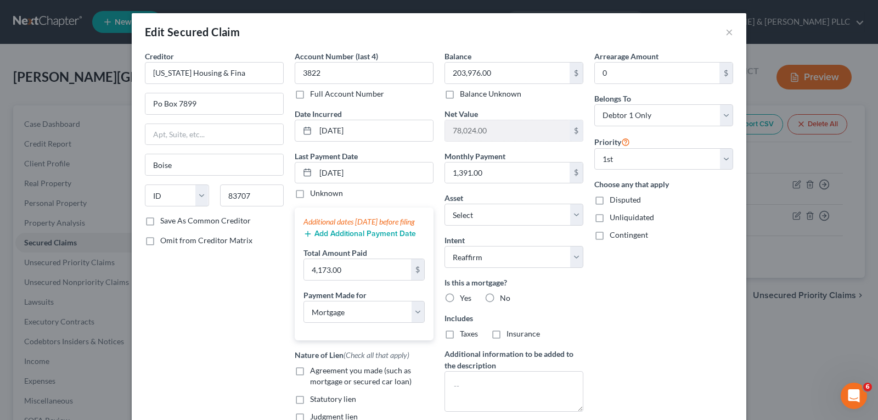
radio input "true"
click at [460, 336] on label "Taxes" at bounding box center [469, 333] width 18 height 11
click at [464, 335] on input "Taxes" at bounding box center [467, 331] width 7 height 7
checkbox input "true"
drag, startPoint x: 495, startPoint y: 335, endPoint x: 505, endPoint y: 333, distance: 10.1
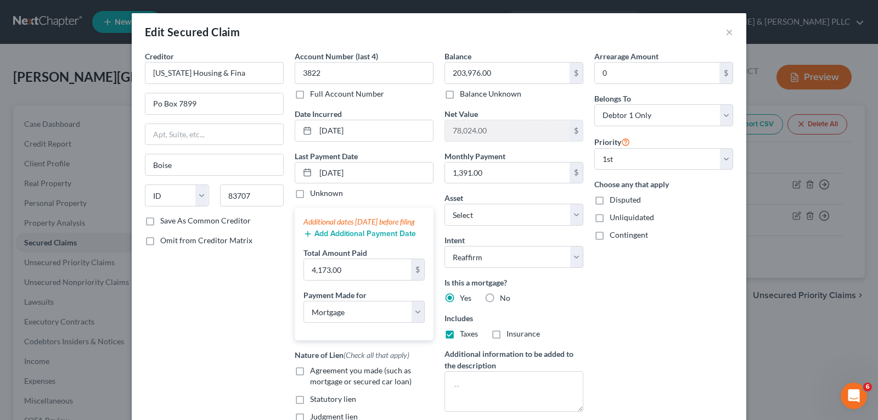
click at [507, 335] on label "Insurance" at bounding box center [523, 333] width 33 height 11
click at [511, 335] on input "Insurance" at bounding box center [514, 331] width 7 height 7
checkbox input "true"
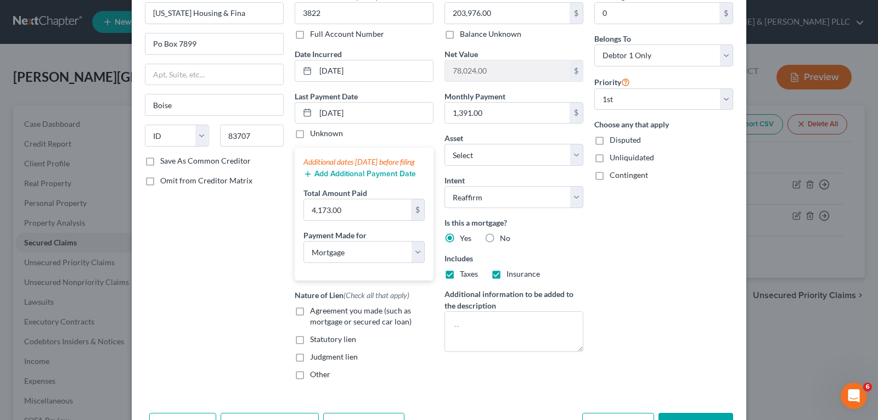
scroll to position [140, 0]
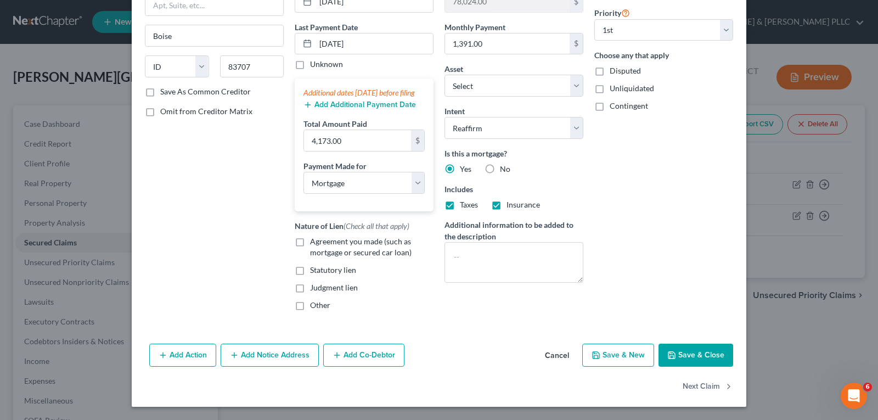
click at [674, 356] on button "Save & Close" at bounding box center [696, 355] width 75 height 23
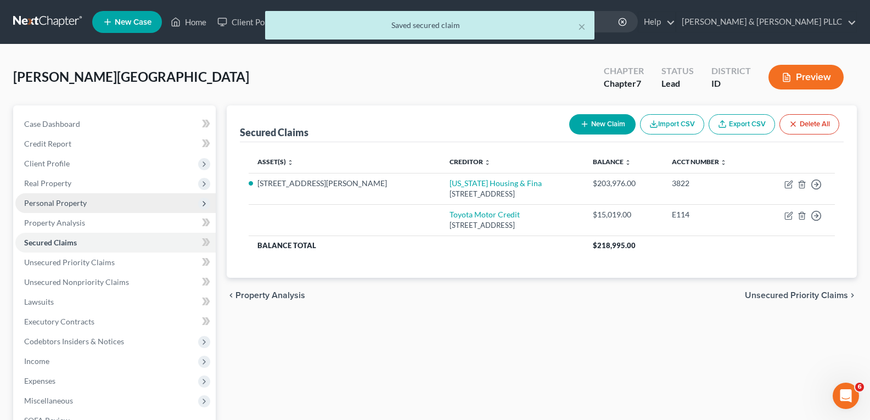
click at [59, 203] on span "Personal Property" at bounding box center [55, 202] width 63 height 9
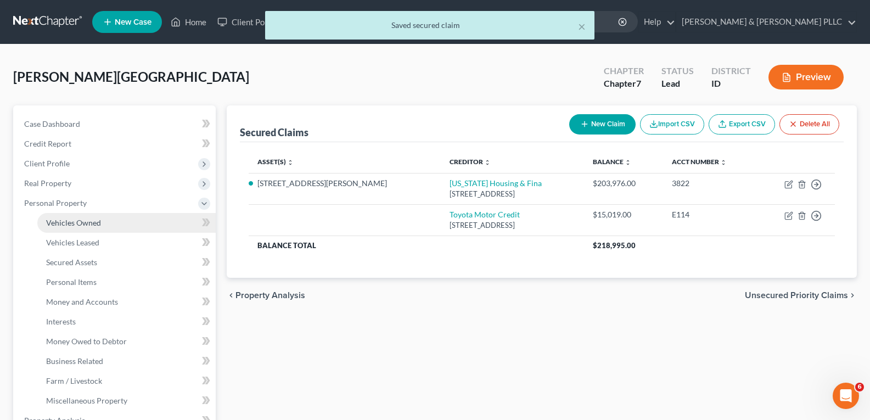
click at [92, 221] on span "Vehicles Owned" at bounding box center [73, 222] width 55 height 9
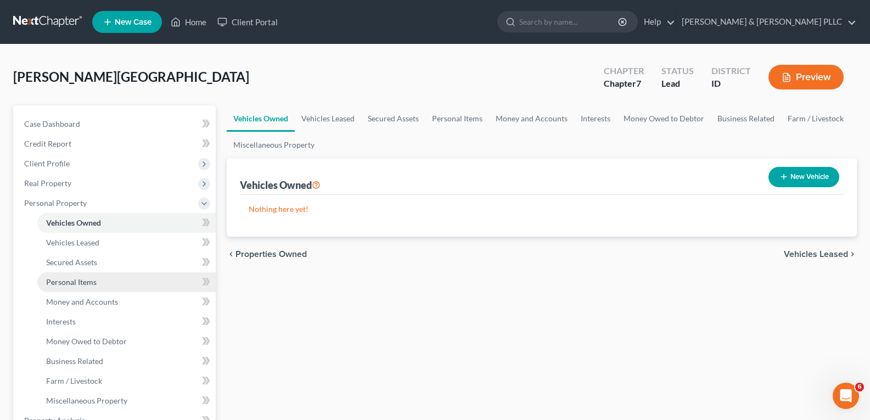
click at [89, 283] on span "Personal Items" at bounding box center [71, 281] width 51 height 9
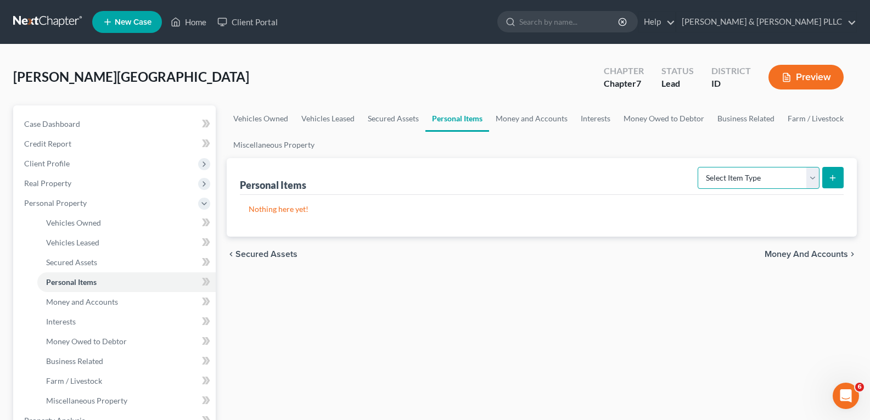
click at [815, 183] on select "Select Item Type Clothing Collectibles Of Value Electronics Firearms Household …" at bounding box center [759, 178] width 122 height 22
select select "household_goods"
click at [699, 167] on select "Select Item Type Clothing Collectibles Of Value Electronics Firearms Household …" at bounding box center [759, 178] width 122 height 22
click at [836, 179] on icon "submit" at bounding box center [832, 177] width 9 height 9
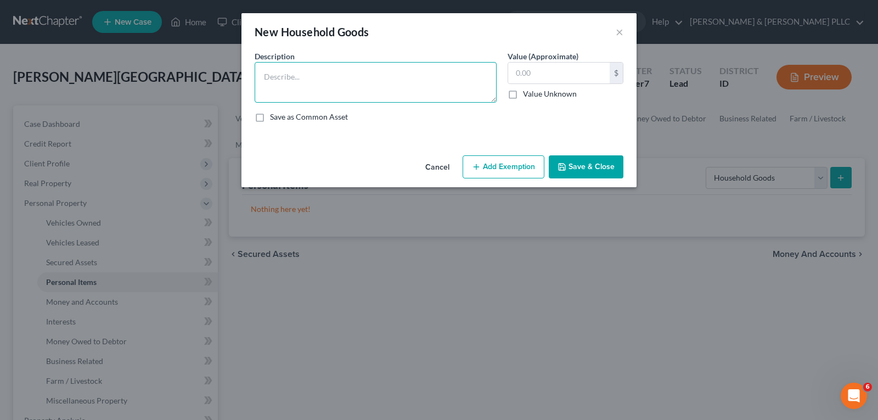
click at [294, 73] on textarea at bounding box center [376, 82] width 242 height 41
click at [294, 73] on textarea "SectionalDi" at bounding box center [376, 82] width 242 height 41
type textarea "S"
